Goal: Task Accomplishment & Management: Use online tool/utility

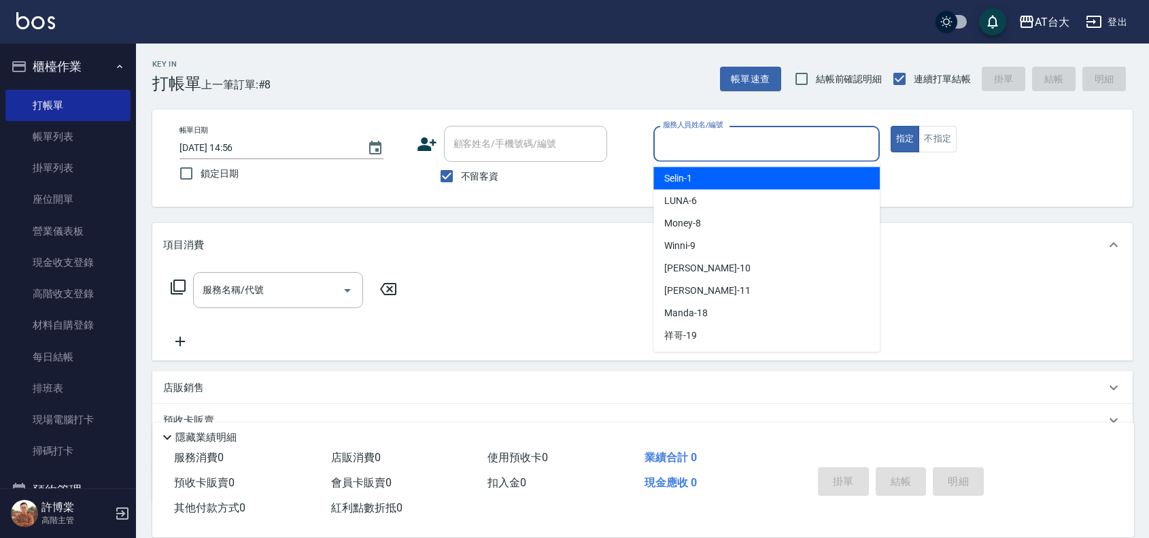
click at [755, 152] on input "服務人員姓名/編號" at bounding box center [766, 144] width 214 height 24
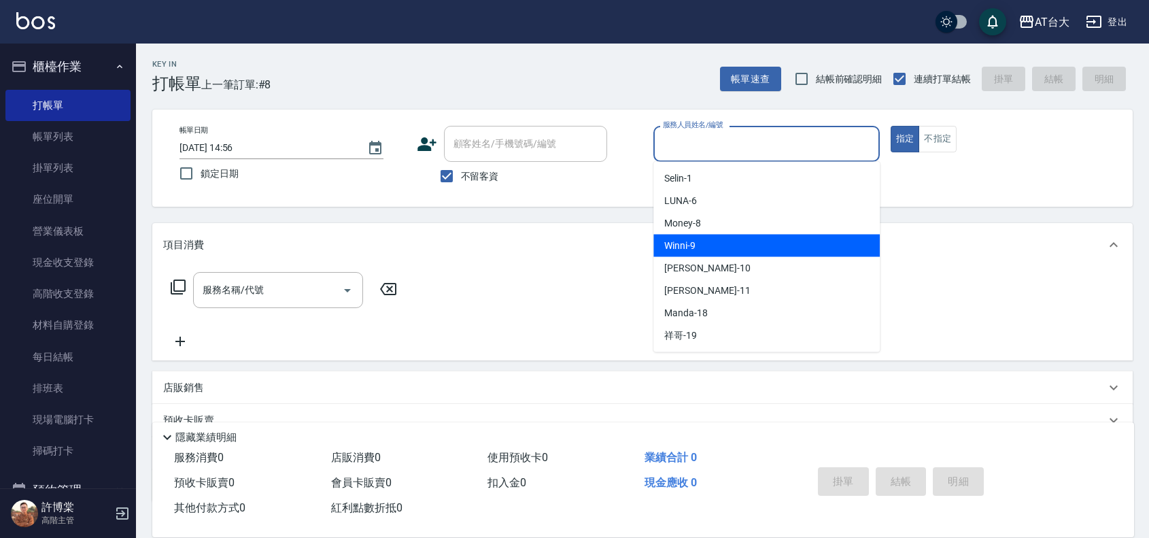
click at [725, 249] on div "Winni -9" at bounding box center [766, 246] width 226 height 22
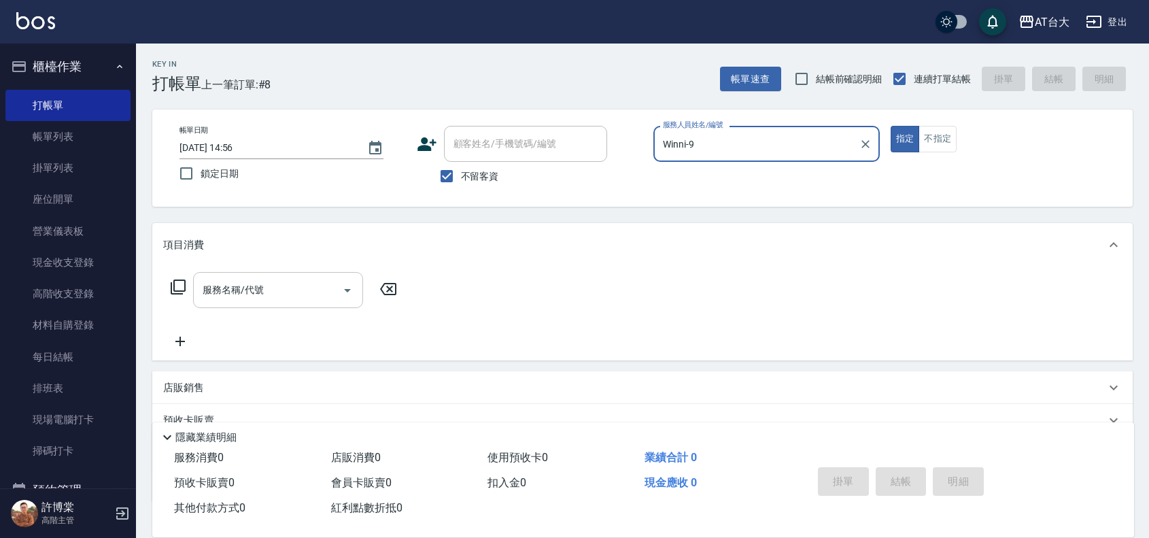
click at [311, 274] on div "服務名稱/代號" at bounding box center [278, 290] width 170 height 36
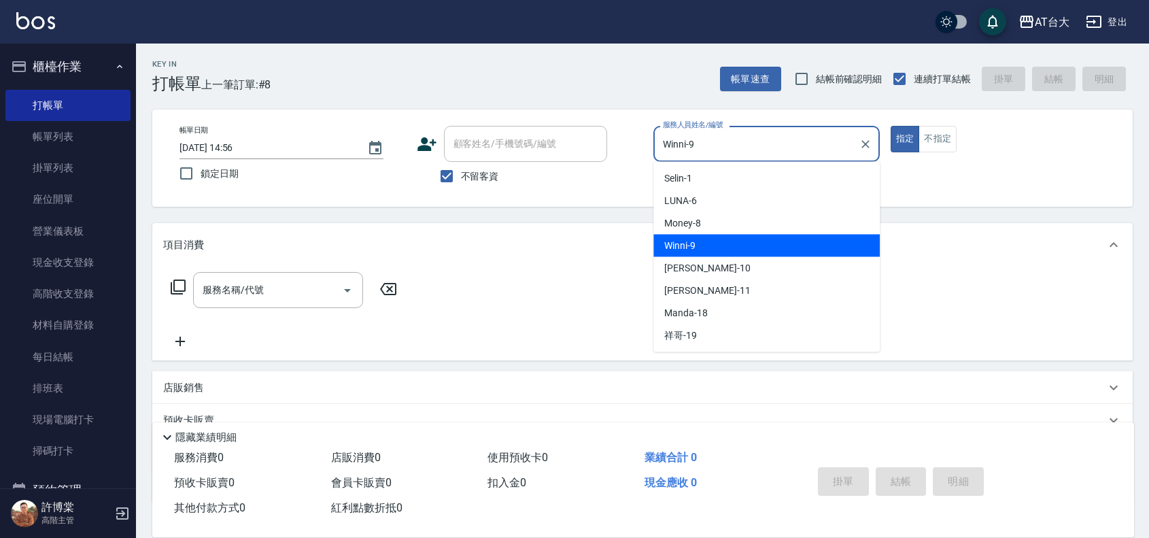
click at [732, 133] on input "Winni-9" at bounding box center [756, 144] width 194 height 24
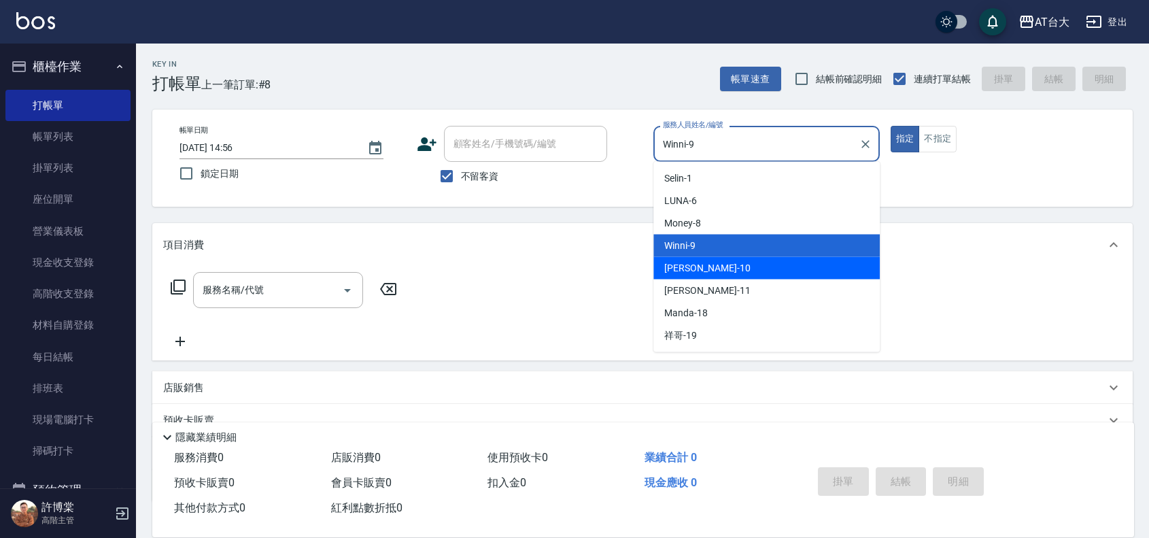
click at [708, 262] on div "JOJO -10" at bounding box center [766, 268] width 226 height 22
type input "JOJO-10"
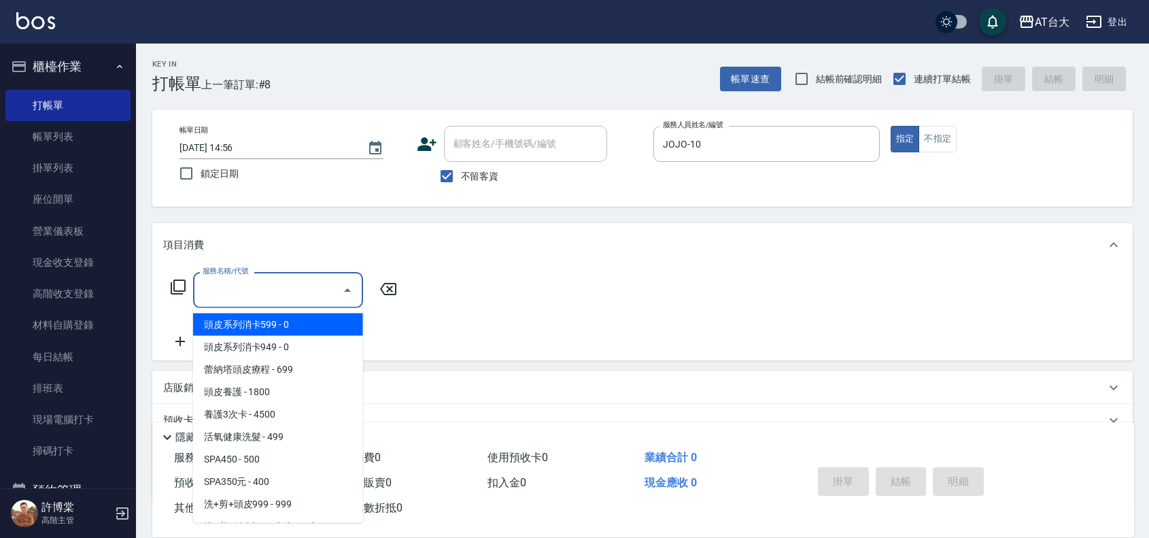
click at [311, 294] on input "服務名稱/代號" at bounding box center [267, 290] width 137 height 24
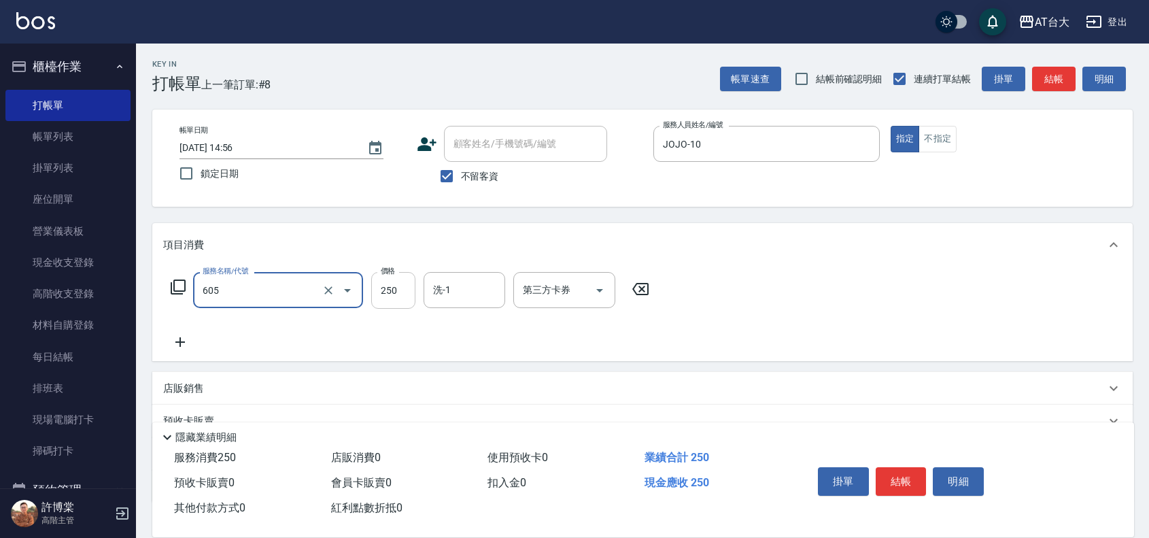
type input "洗髮 (女)(605)"
click at [385, 281] on input "250" at bounding box center [393, 290] width 44 height 37
type input "450"
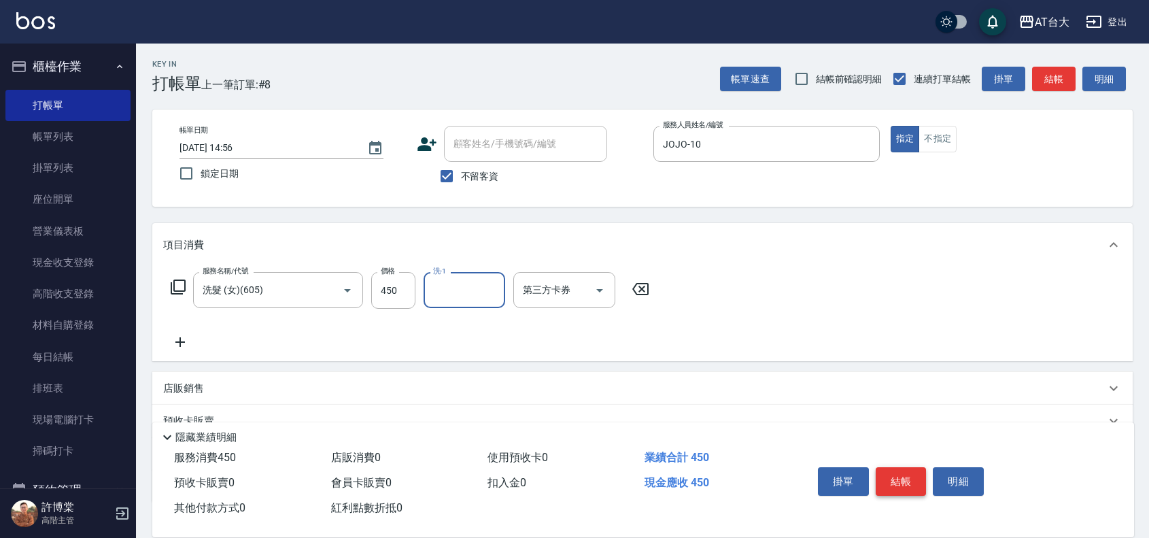
click at [916, 473] on button "結帳" at bounding box center [901, 481] width 51 height 29
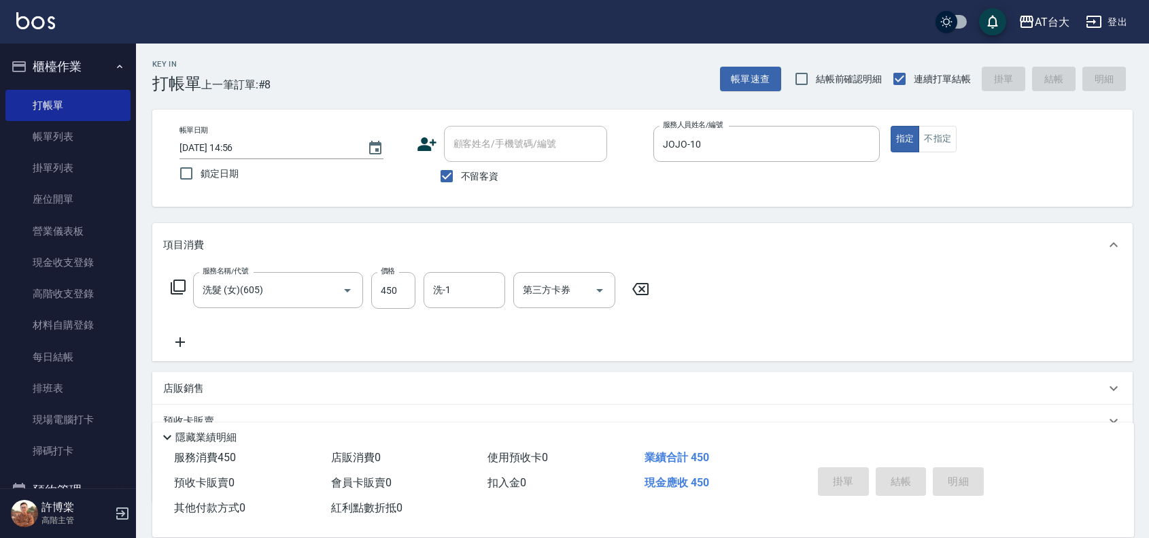
type input "[DATE] 15:35"
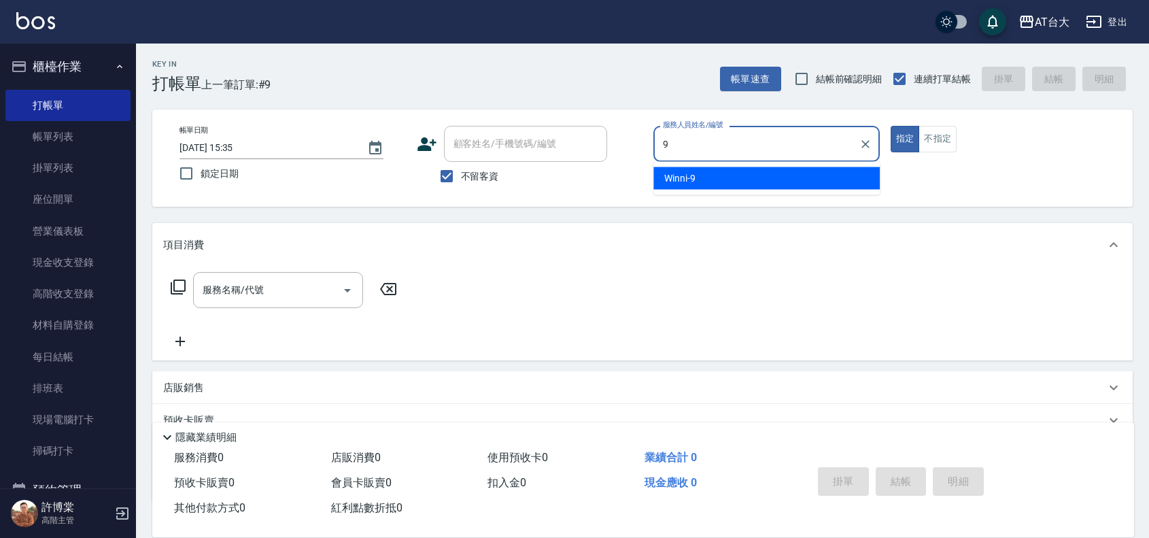
type input "Winni-9"
type button "true"
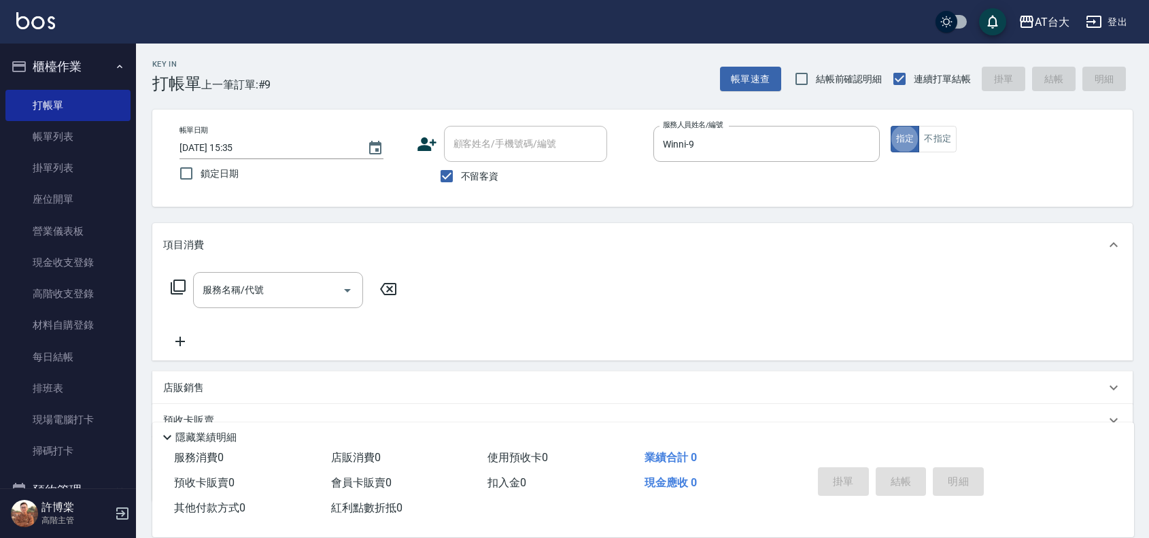
click at [209, 381] on div "店販銷售" at bounding box center [634, 388] width 942 height 14
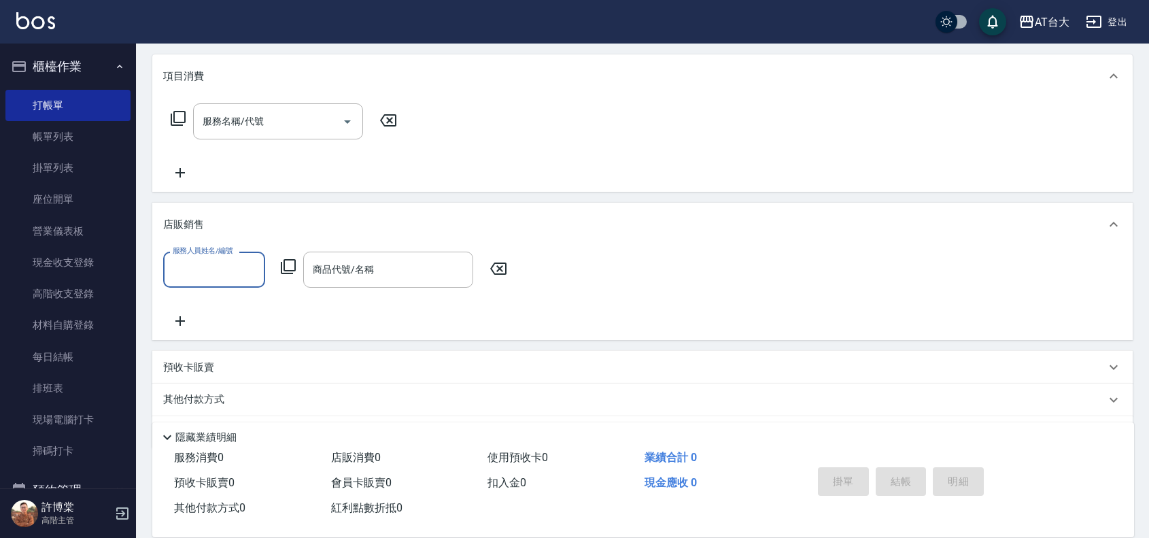
scroll to position [170, 0]
click at [205, 272] on input "服務人員姓名/編號" at bounding box center [214, 268] width 90 height 24
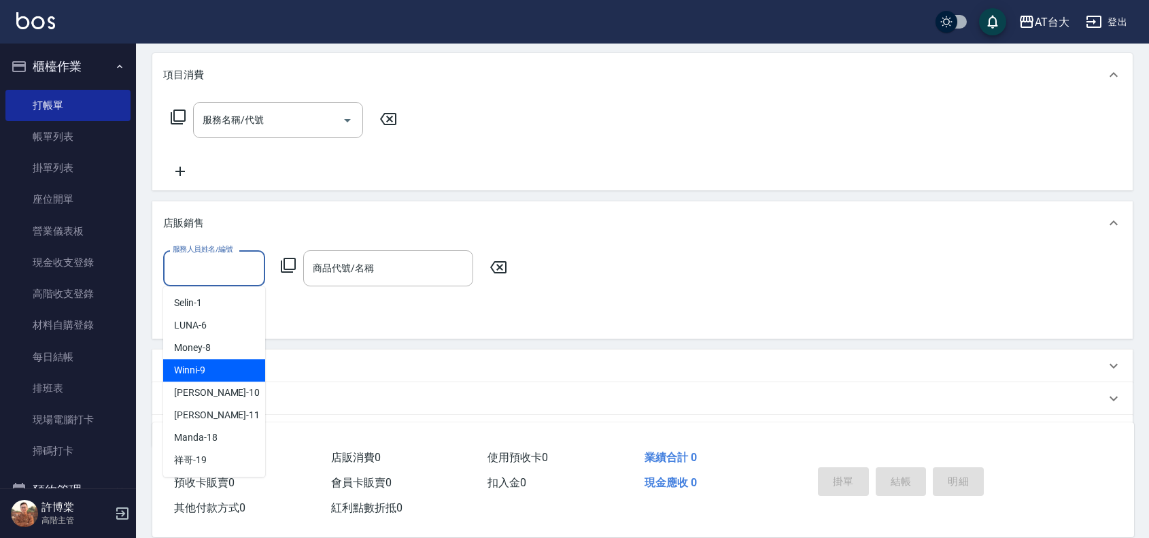
click at [218, 362] on div "Winni -9" at bounding box center [214, 370] width 102 height 22
type input "Winni-9"
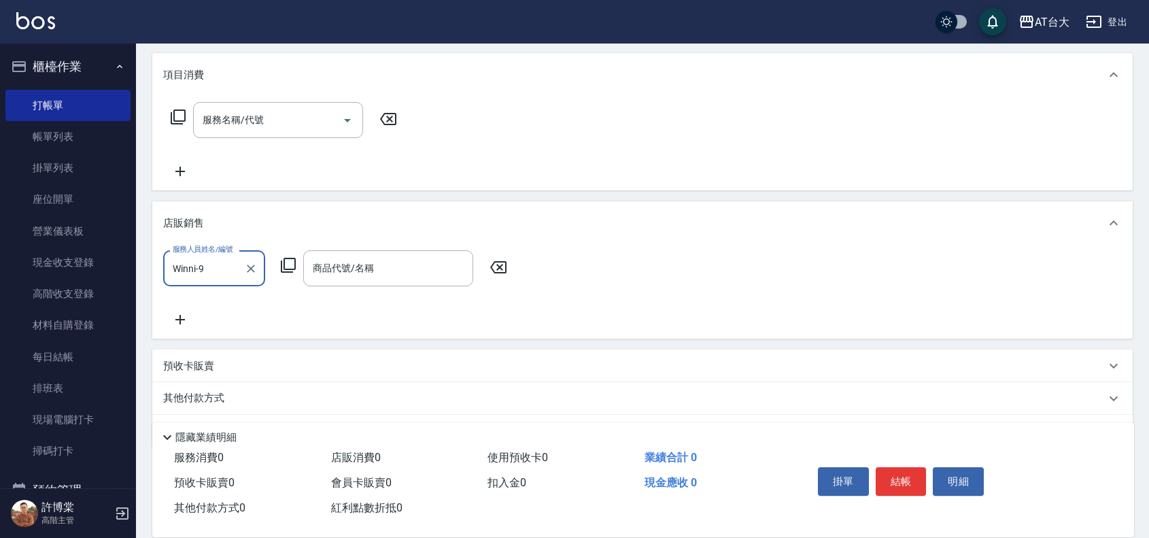
click at [286, 266] on icon at bounding box center [288, 265] width 16 height 16
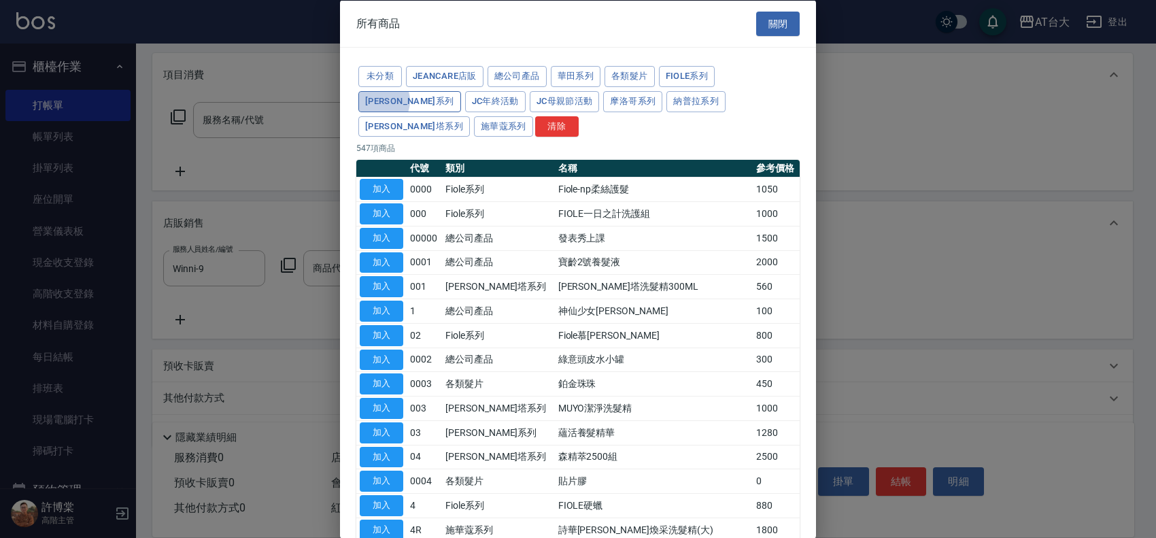
click at [461, 90] on button "[PERSON_NAME]系列" at bounding box center [409, 100] width 103 height 21
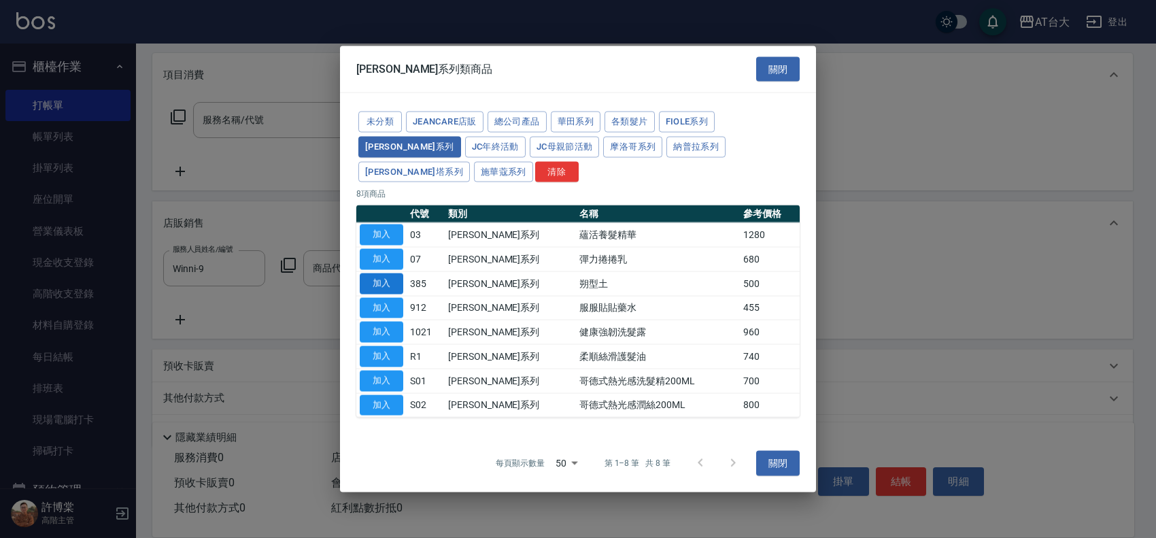
click at [391, 275] on button "加入" at bounding box center [382, 283] width 44 height 21
type input "朔型土"
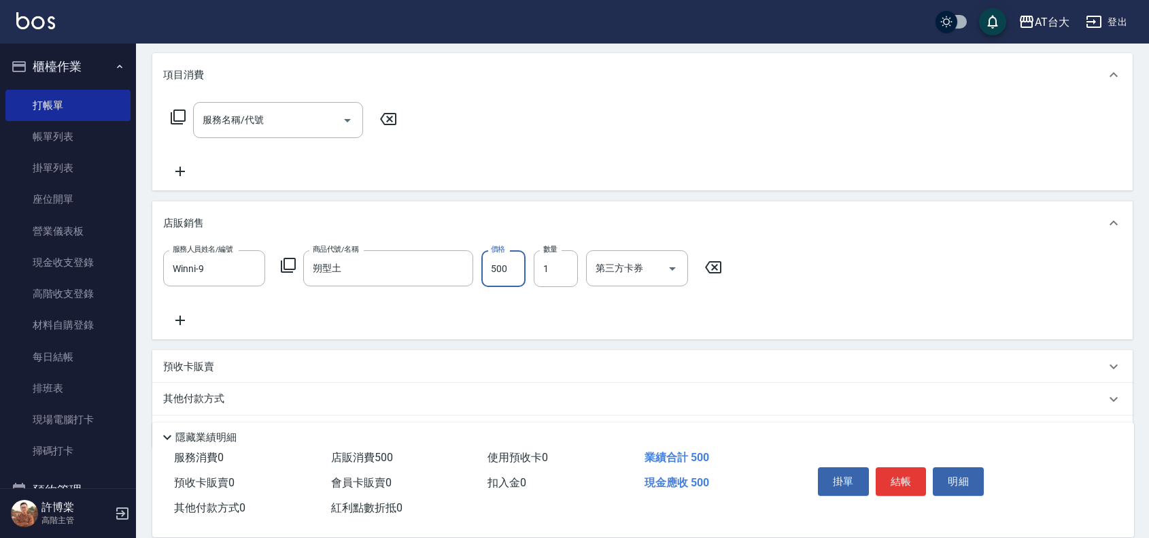
click at [500, 265] on input "500" at bounding box center [503, 268] width 44 height 37
type input "450"
click at [896, 474] on button "結帳" at bounding box center [901, 481] width 51 height 29
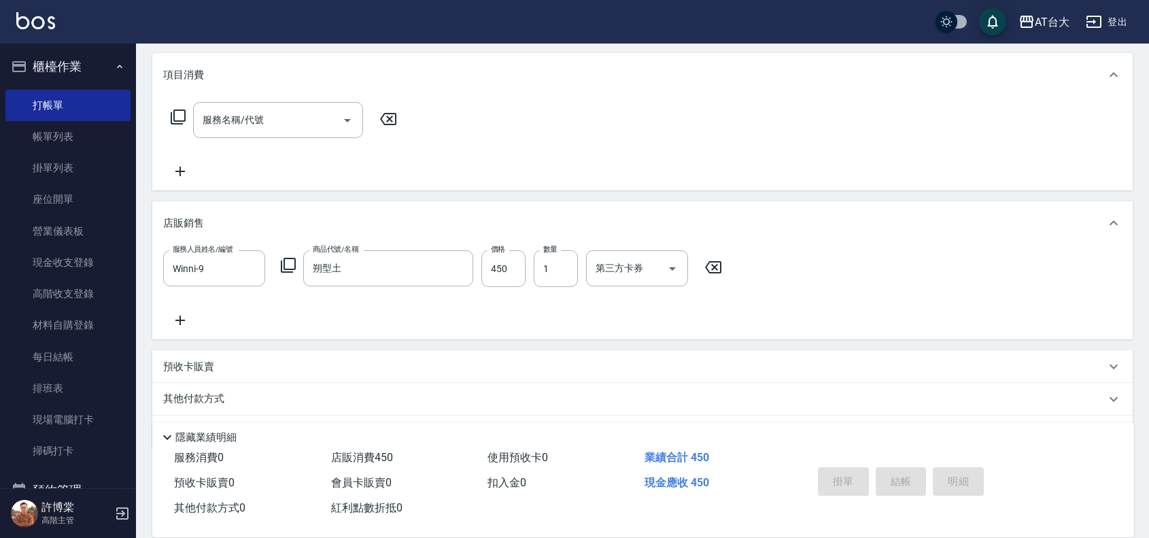
type input "[DATE] 15:37"
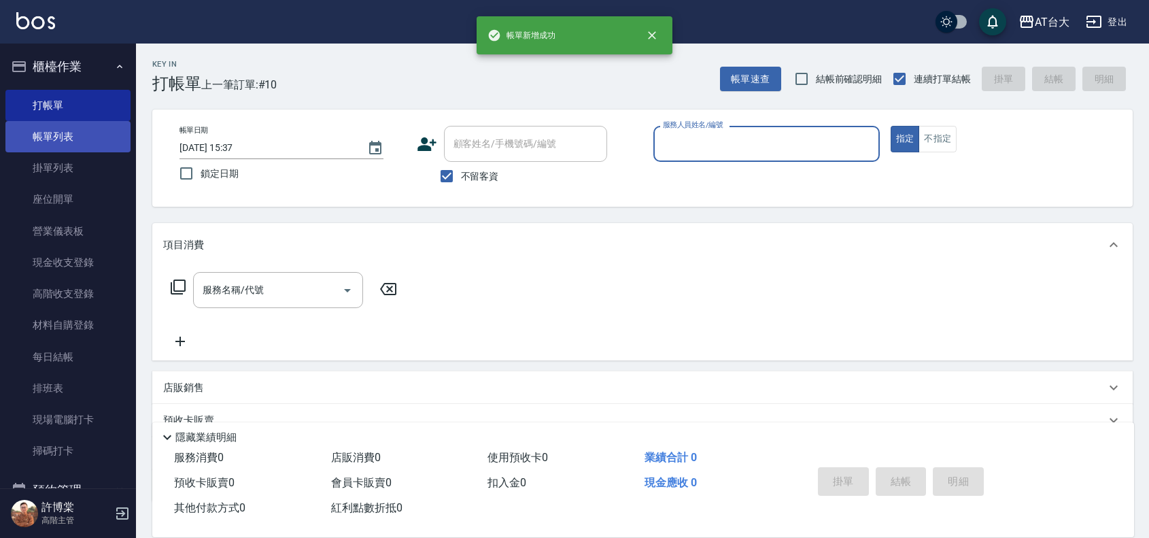
click at [73, 143] on link "帳單列表" at bounding box center [67, 136] width 125 height 31
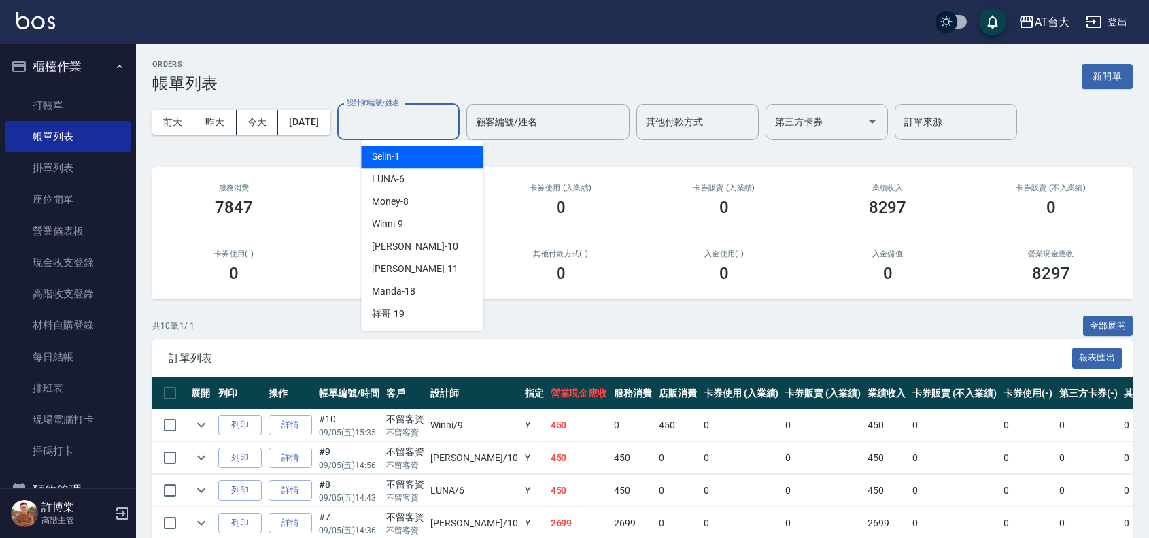
click at [452, 113] on input "設計師編號/姓名" at bounding box center [398, 122] width 110 height 24
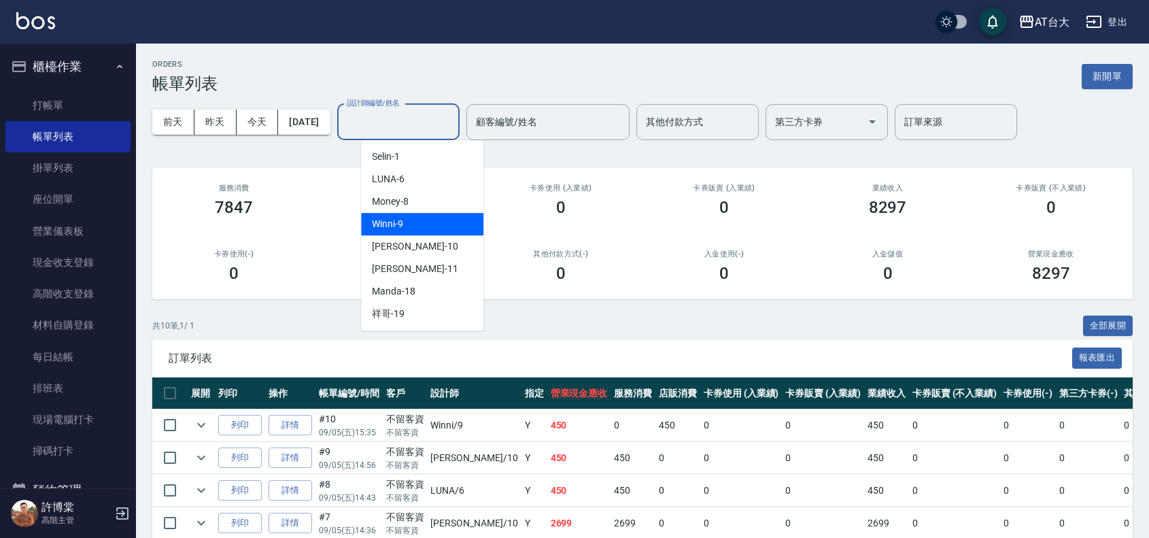
click at [462, 216] on div "Winni -9" at bounding box center [422, 224] width 122 height 22
type input "Winni-9"
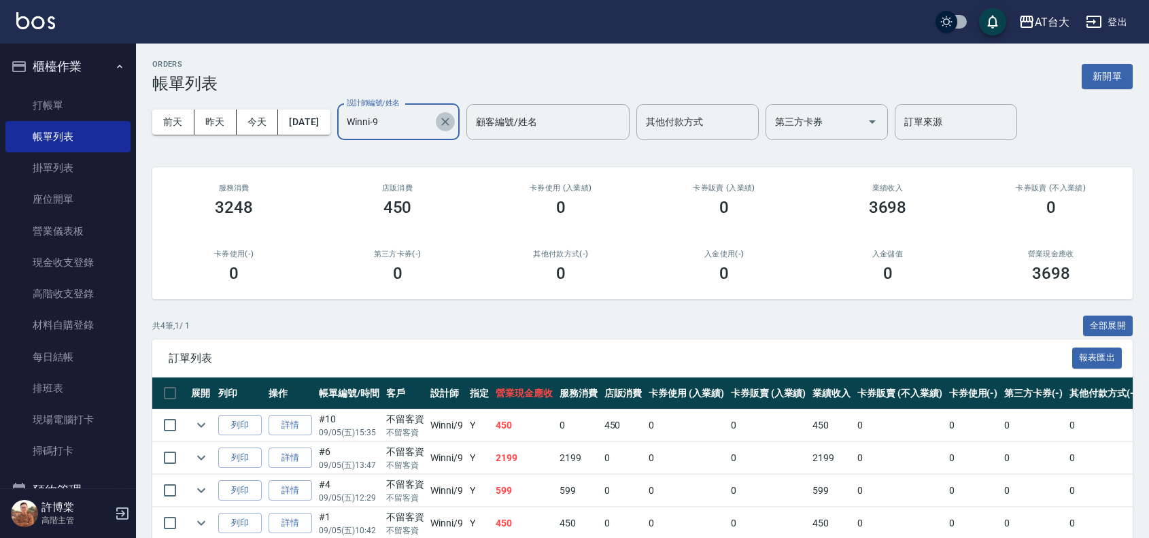
click at [452, 121] on icon "Clear" at bounding box center [445, 122] width 14 height 14
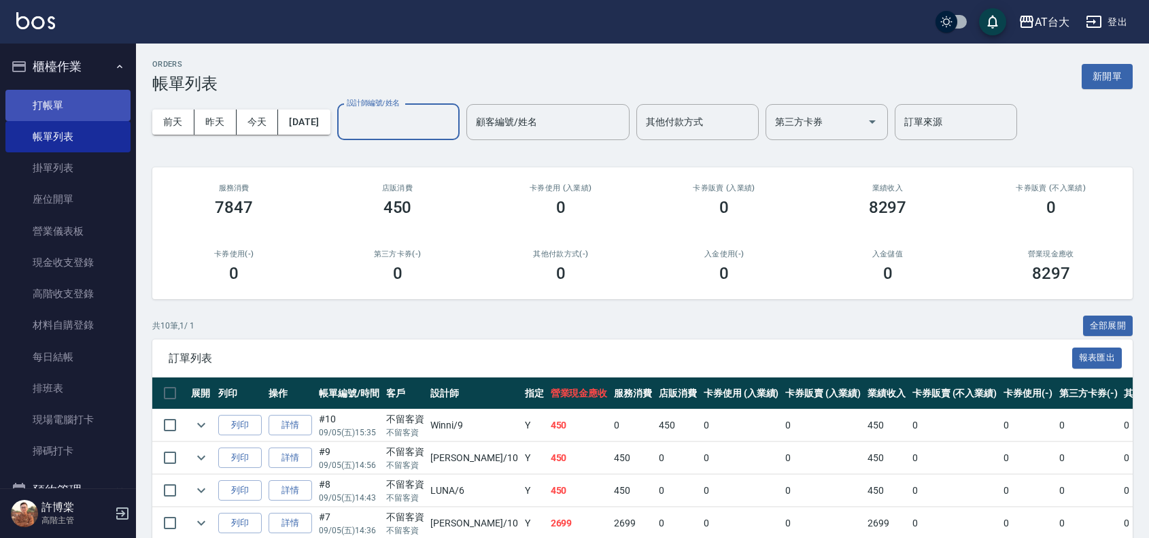
click at [72, 102] on link "打帳單" at bounding box center [67, 105] width 125 height 31
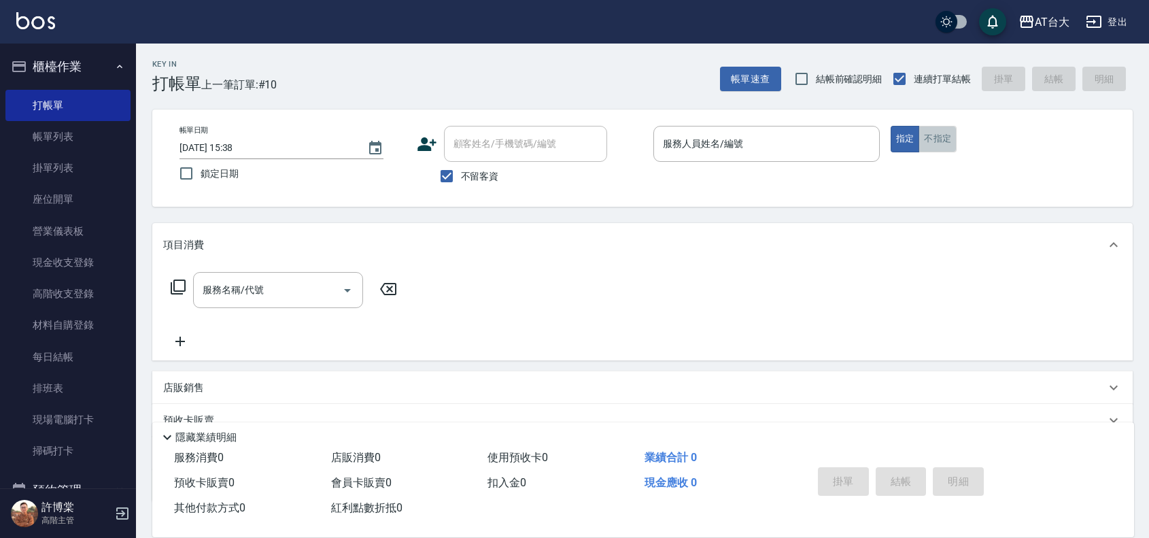
click at [925, 141] on button "不指定" at bounding box center [937, 139] width 38 height 27
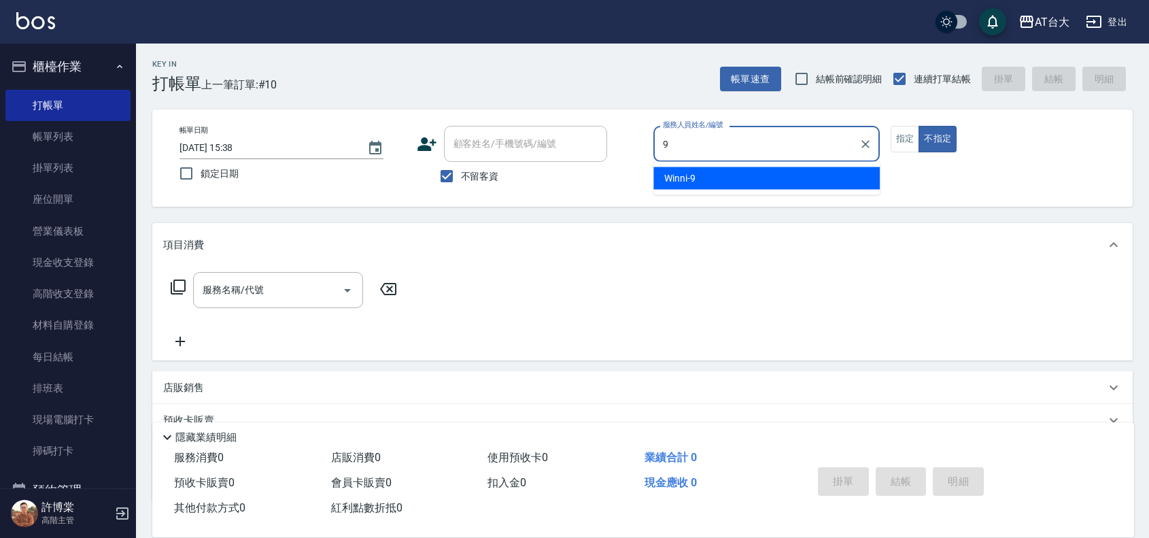
type input "Winni-9"
type button "false"
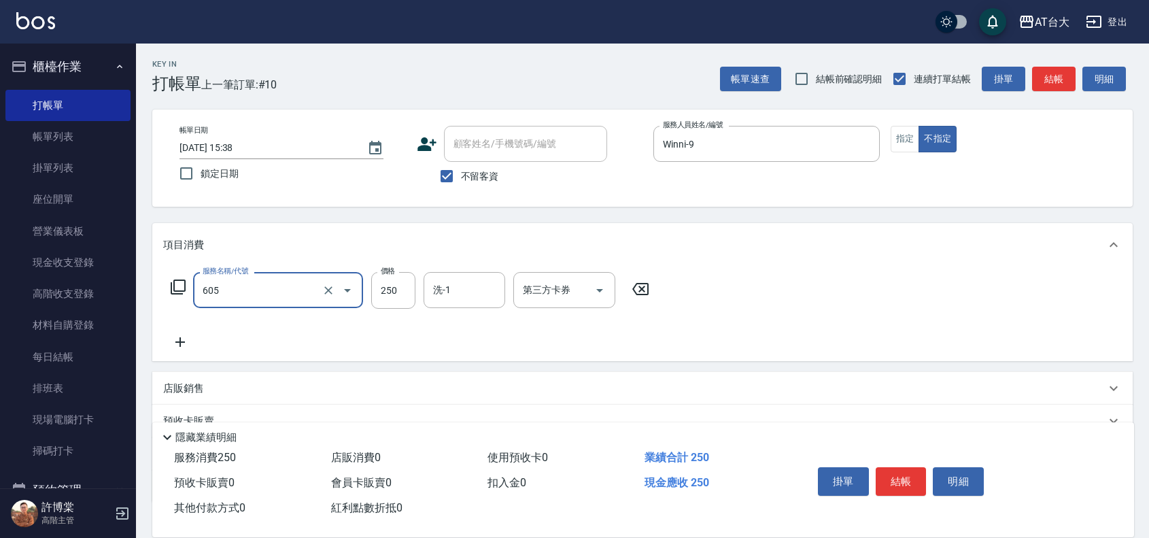
type input "洗髮 (女)(605)"
click at [1086, 485] on div "掛單 結帳 明細" at bounding box center [957, 482] width 322 height 75
click at [905, 477] on button "結帳" at bounding box center [901, 481] width 51 height 29
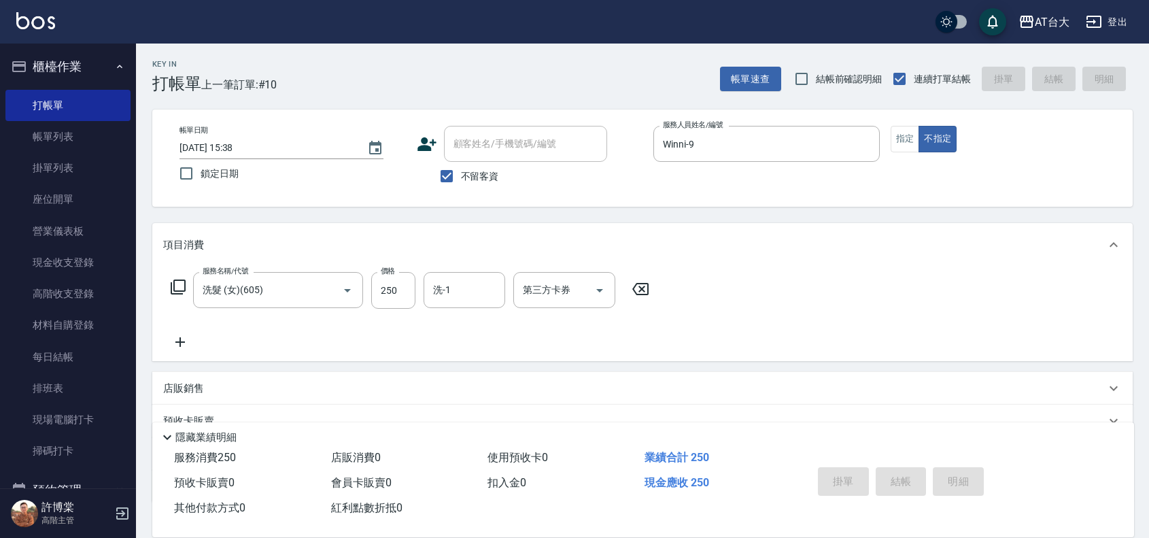
type input "[DATE] 16:04"
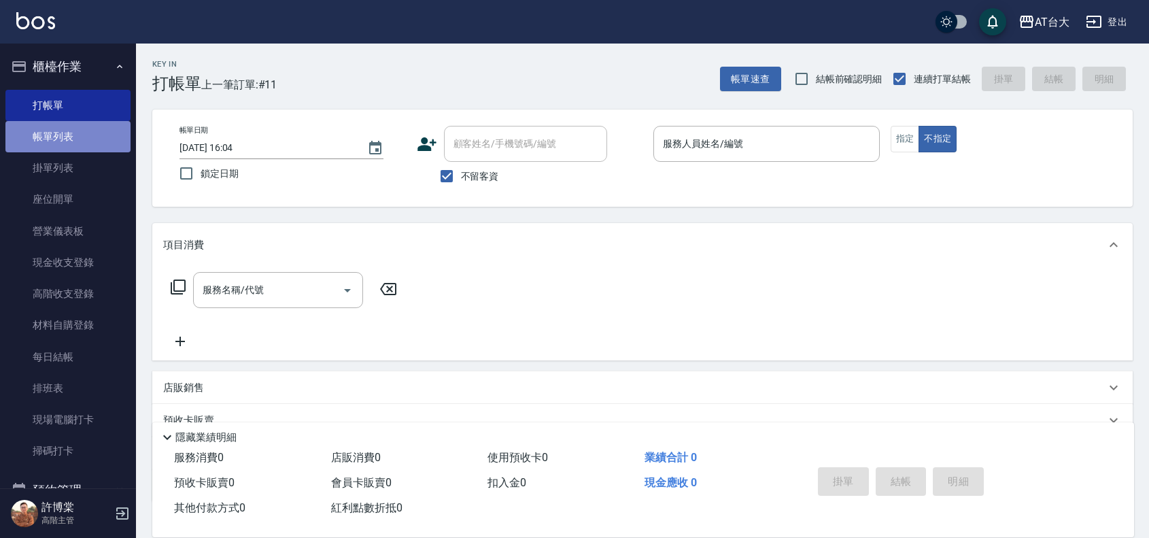
click at [76, 122] on link "帳單列表" at bounding box center [67, 136] width 125 height 31
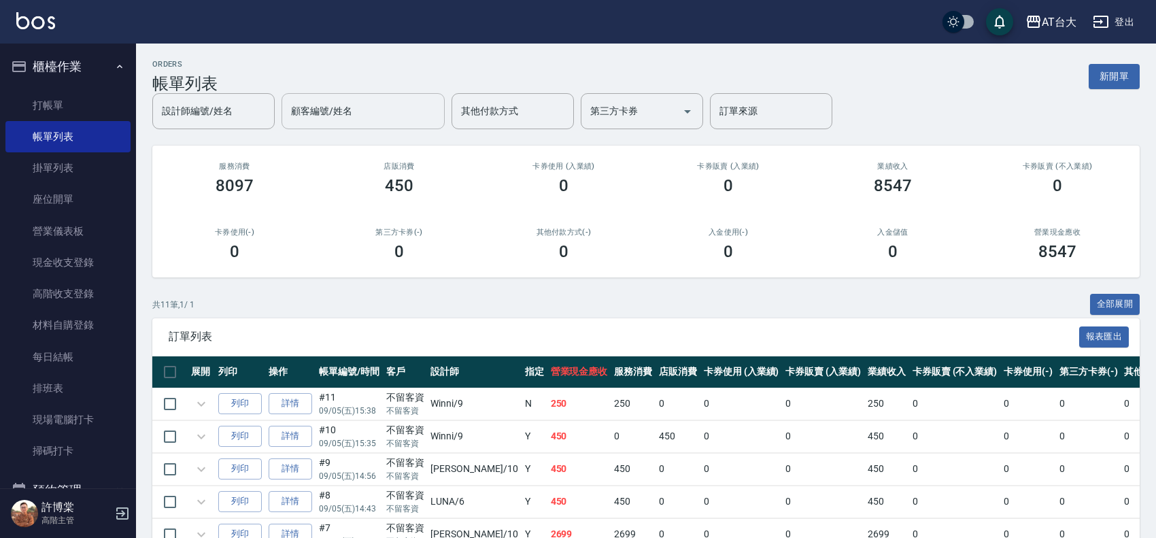
click at [408, 126] on div "設計師編號/姓名 設計師編號/姓名 顧客編號/姓名 顧客編號/姓名 其他付款方式 其他付款方式 第三方卡券 第三方卡券 訂單來源 訂單來源" at bounding box center [492, 111] width 680 height 36
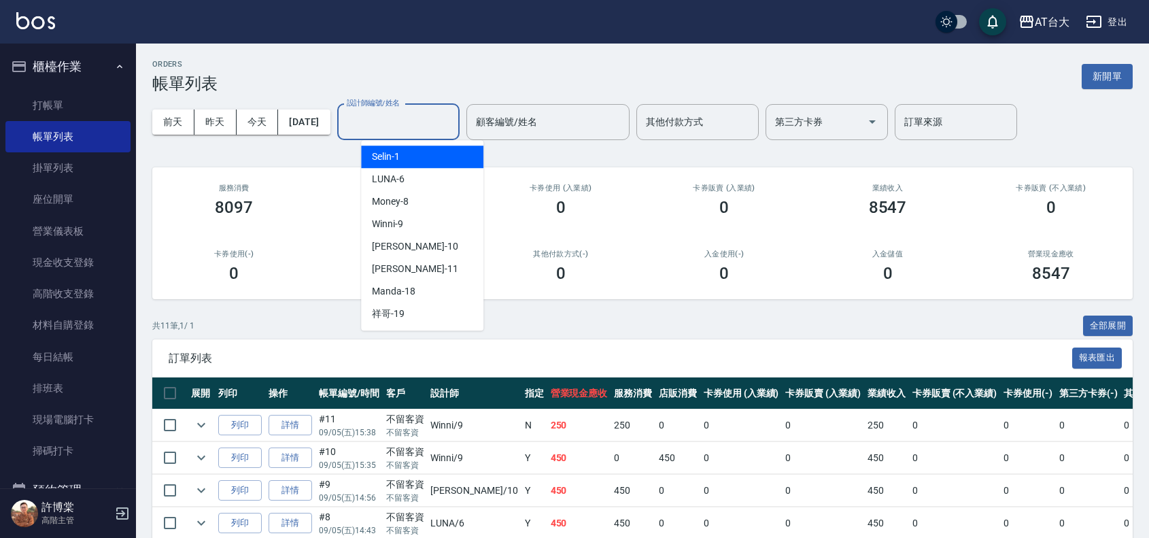
click at [402, 129] on input "設計師編號/姓名" at bounding box center [398, 122] width 110 height 24
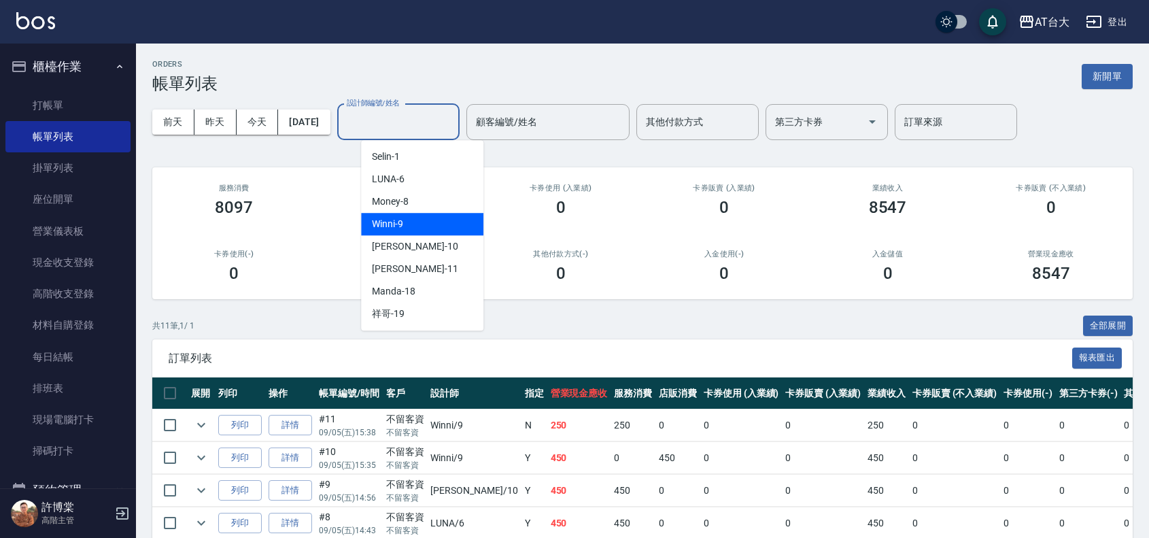
click at [444, 221] on div "Winni -9" at bounding box center [422, 224] width 122 height 22
type input "Winni-9"
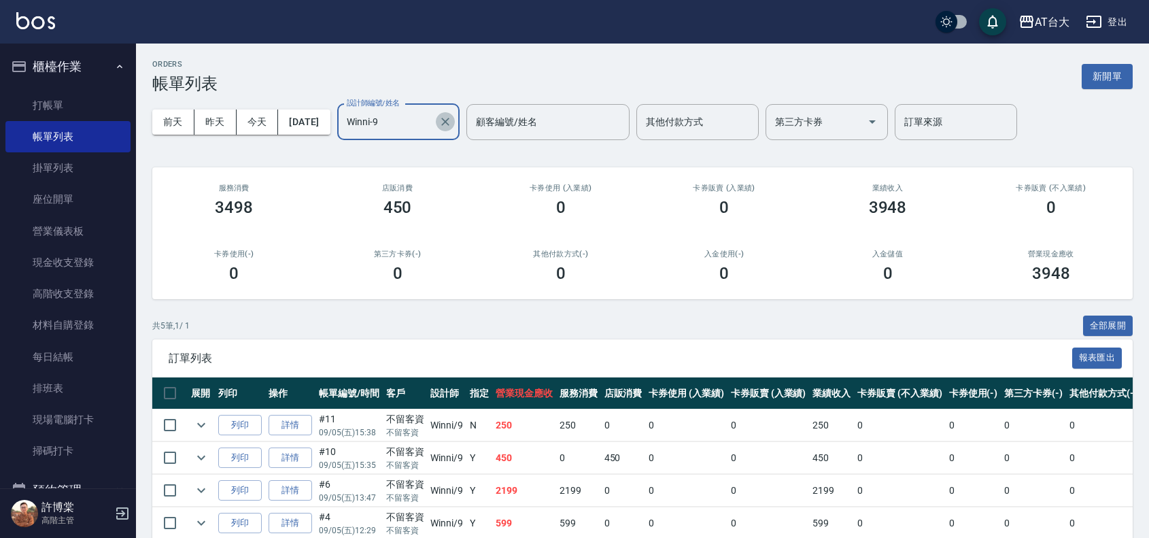
click at [452, 121] on icon "Clear" at bounding box center [445, 122] width 14 height 14
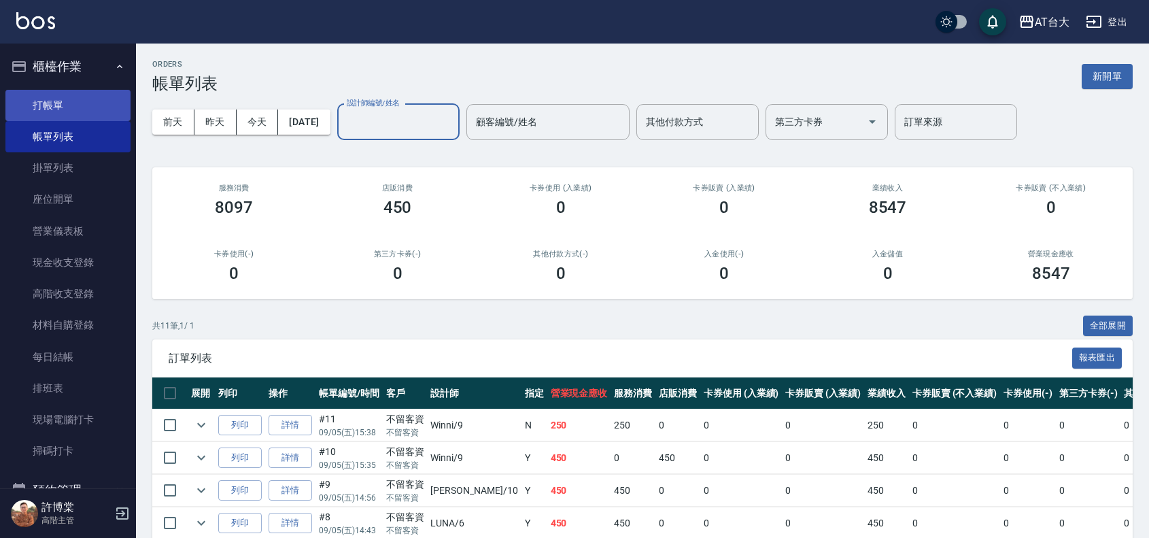
click at [39, 105] on link "打帳單" at bounding box center [67, 105] width 125 height 31
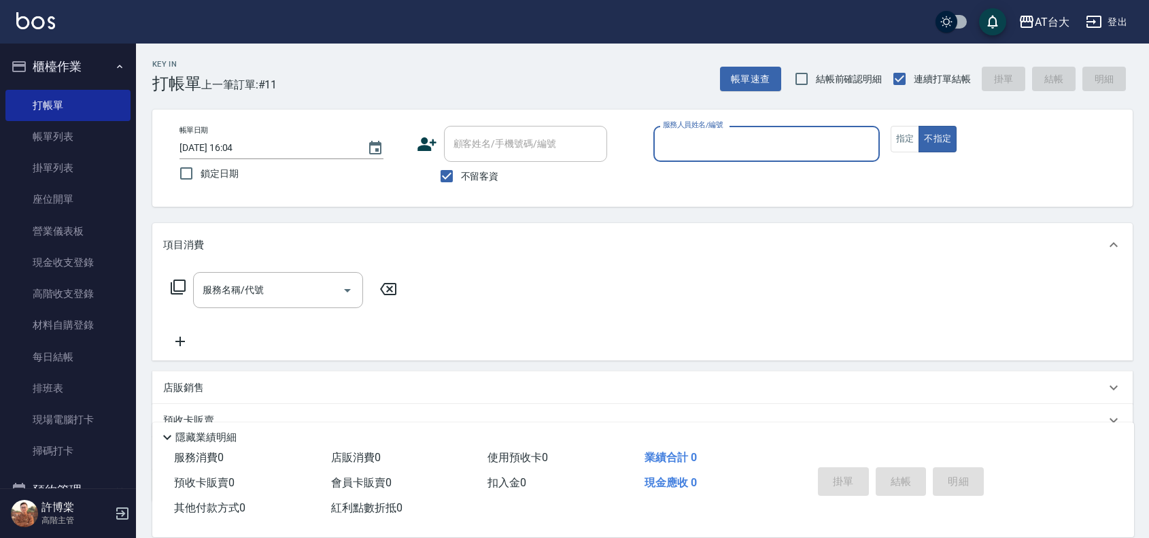
click at [765, 155] on input "服務人員姓名/編號" at bounding box center [766, 144] width 214 height 24
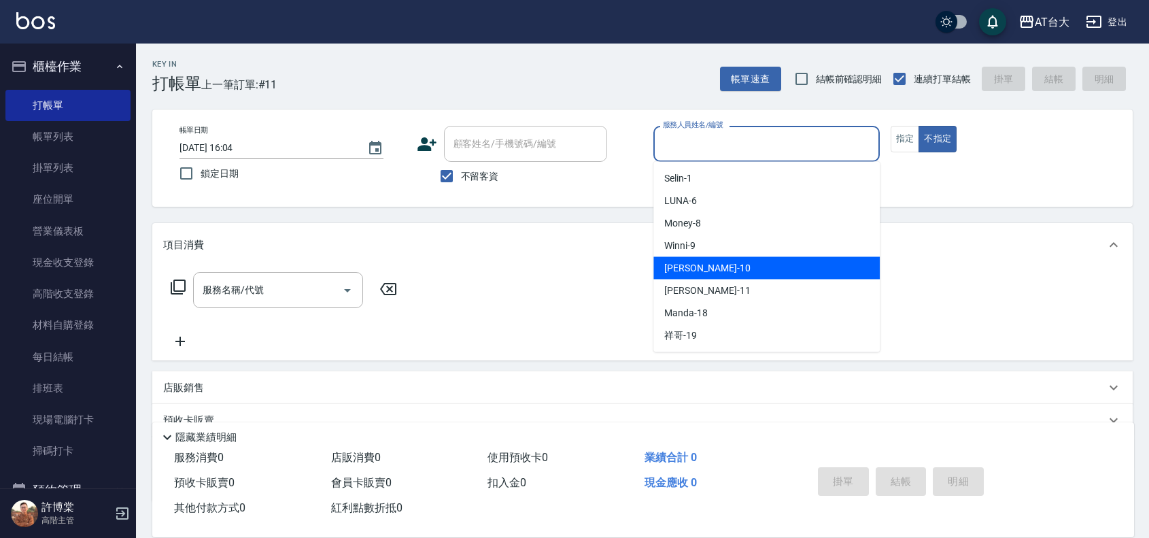
click at [722, 264] on div "JOJO -10" at bounding box center [766, 268] width 226 height 22
type input "JOJO-10"
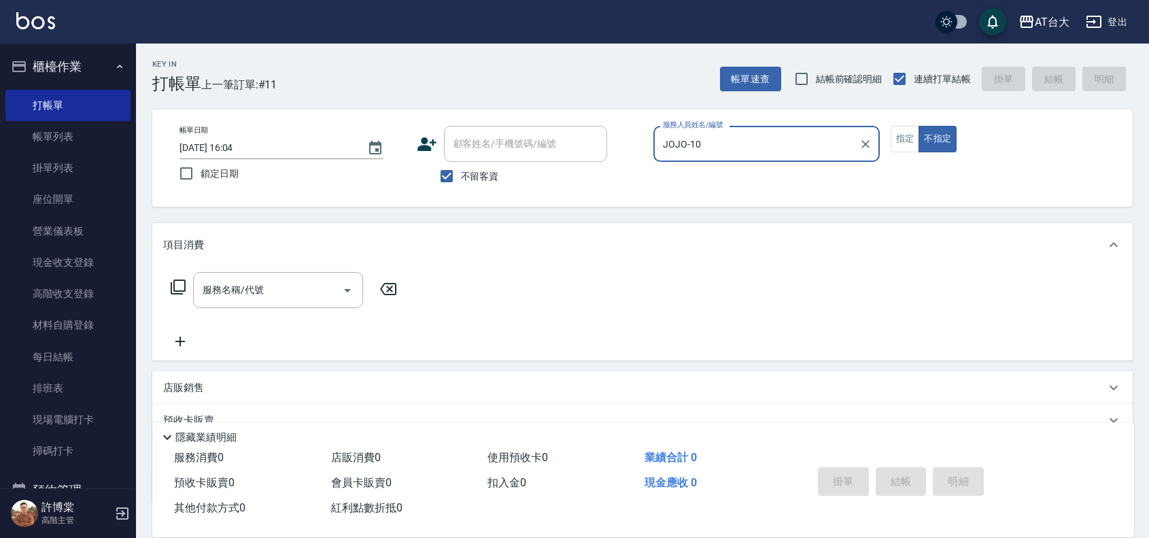
click at [249, 294] on input "服務名稱/代號" at bounding box center [267, 290] width 137 height 24
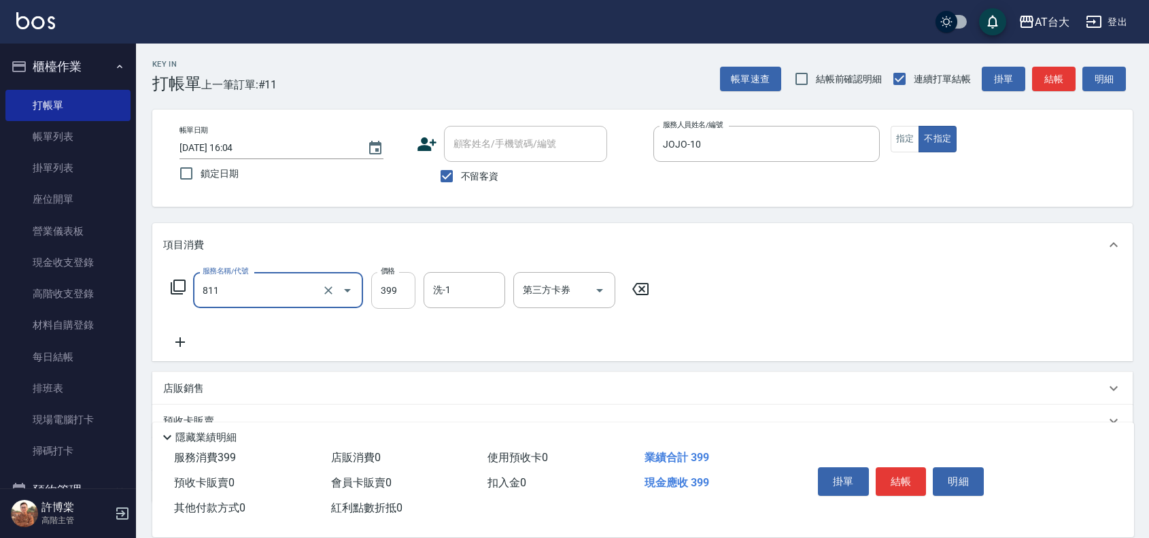
type input "洗+剪(811)"
click at [392, 283] on input "399" at bounding box center [393, 290] width 44 height 37
type input "450"
click at [895, 475] on button "結帳" at bounding box center [901, 481] width 51 height 29
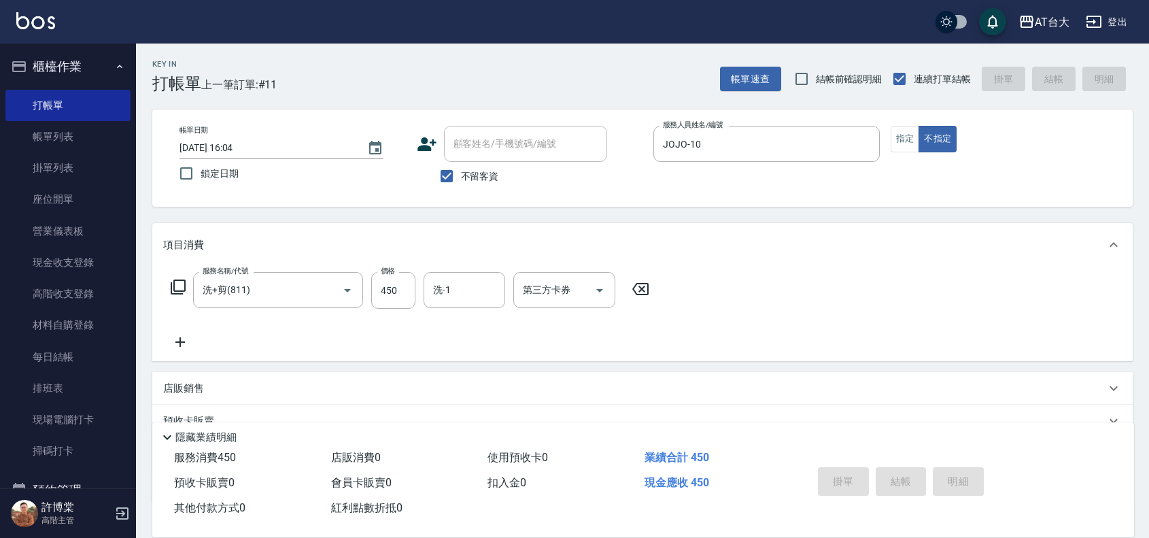
type input "[DATE] 16:19"
